Goal: Navigation & Orientation: Find specific page/section

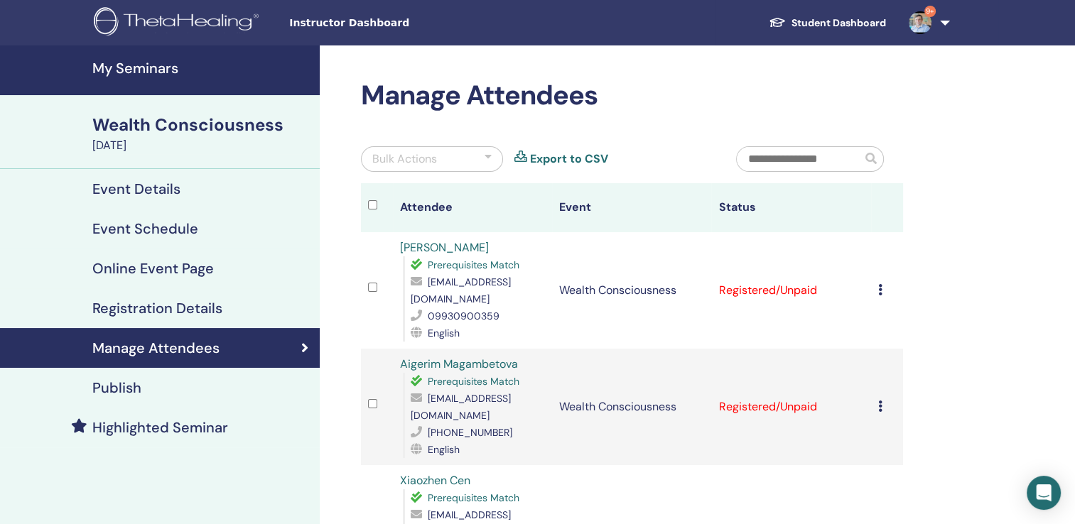
click at [131, 68] on h4 "My Seminars" at bounding box center [201, 68] width 219 height 17
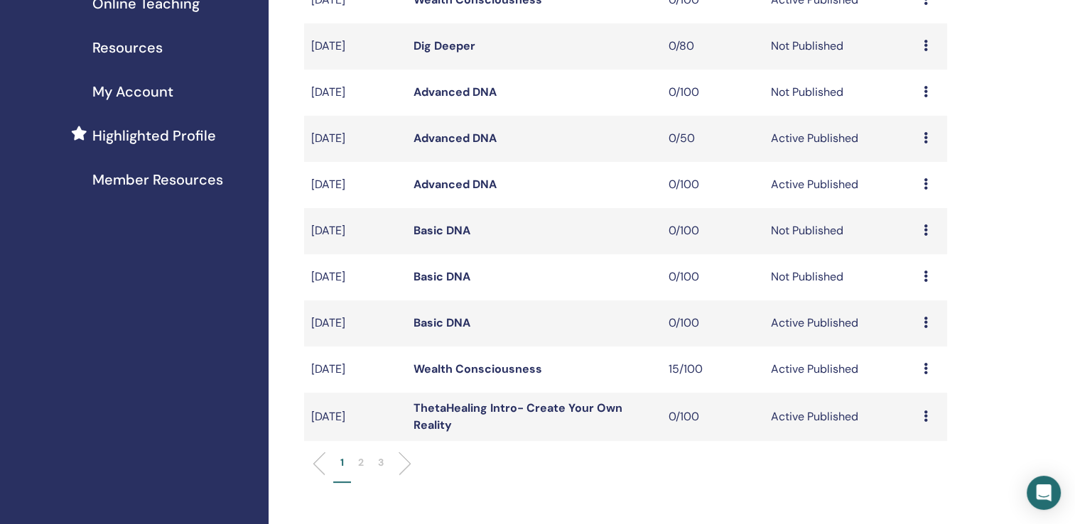
scroll to position [355, 0]
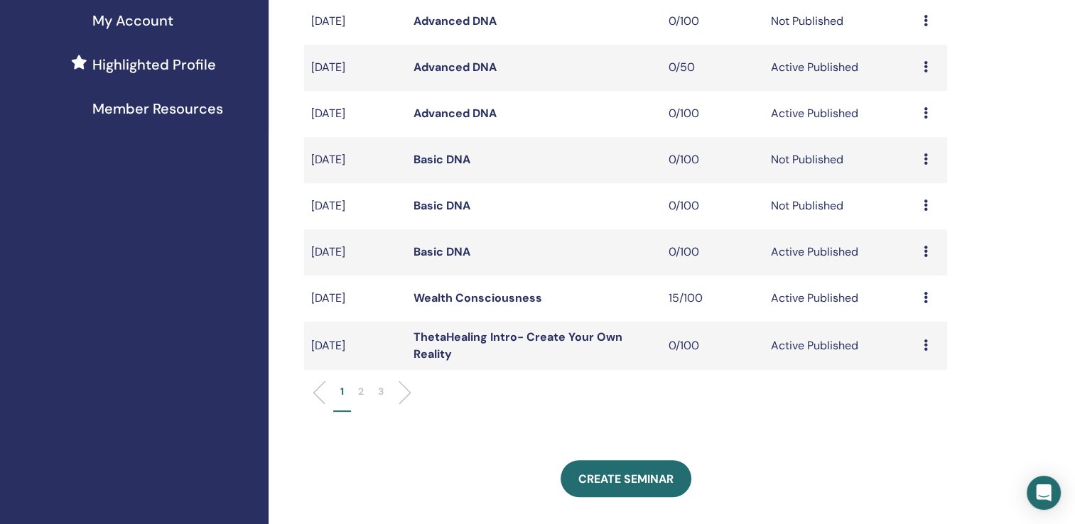
click at [364, 393] on li "2" at bounding box center [361, 398] width 20 height 28
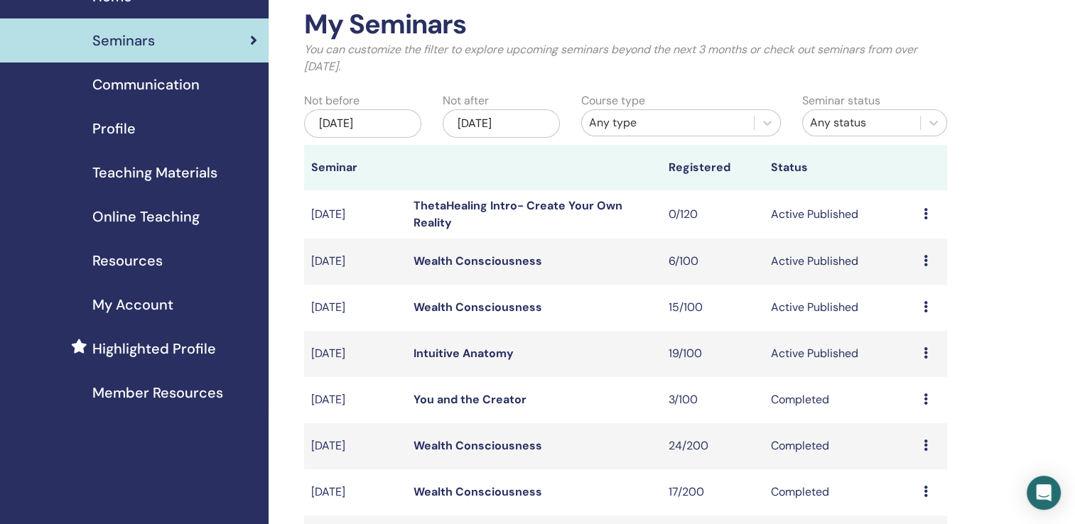
scroll to position [0, 0]
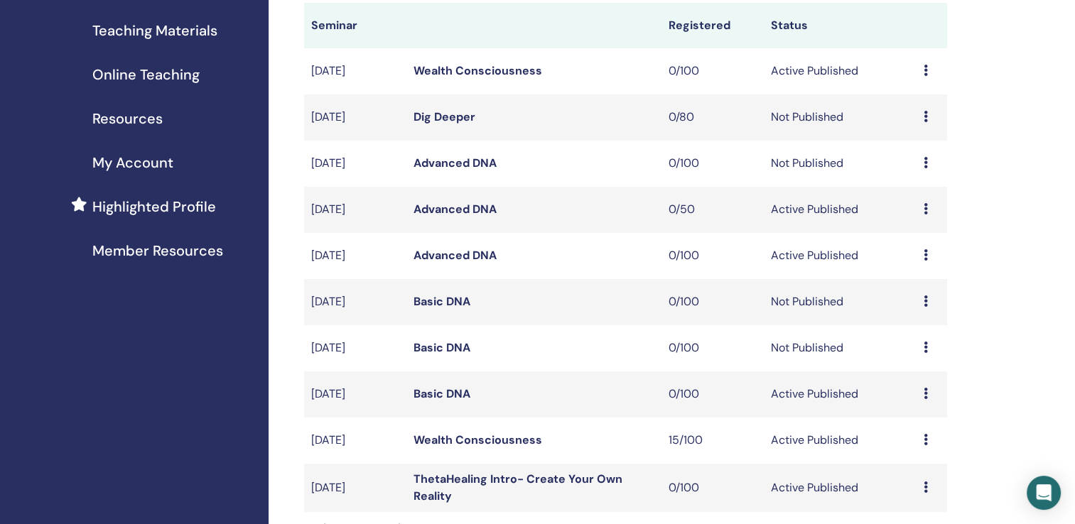
scroll to position [284, 0]
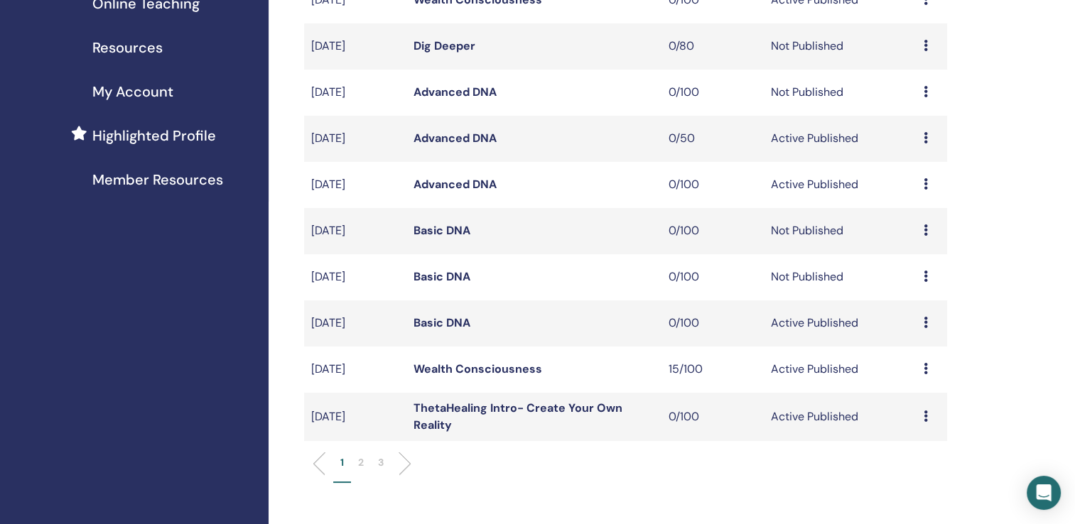
click at [463, 371] on link "Wealth Consciousness" at bounding box center [477, 369] width 129 height 15
